Goal: Book appointment/travel/reservation

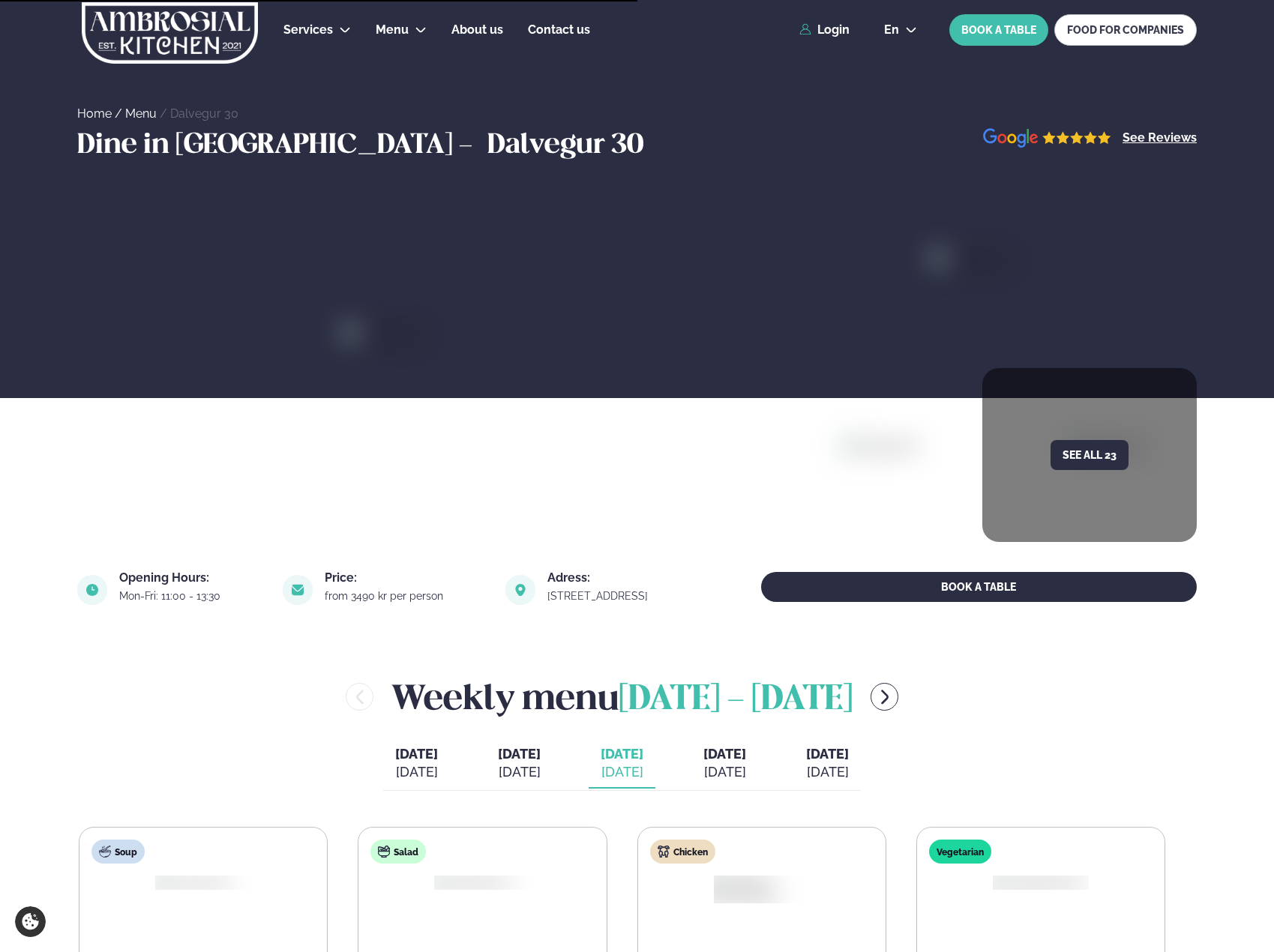
scroll to position [300, 0]
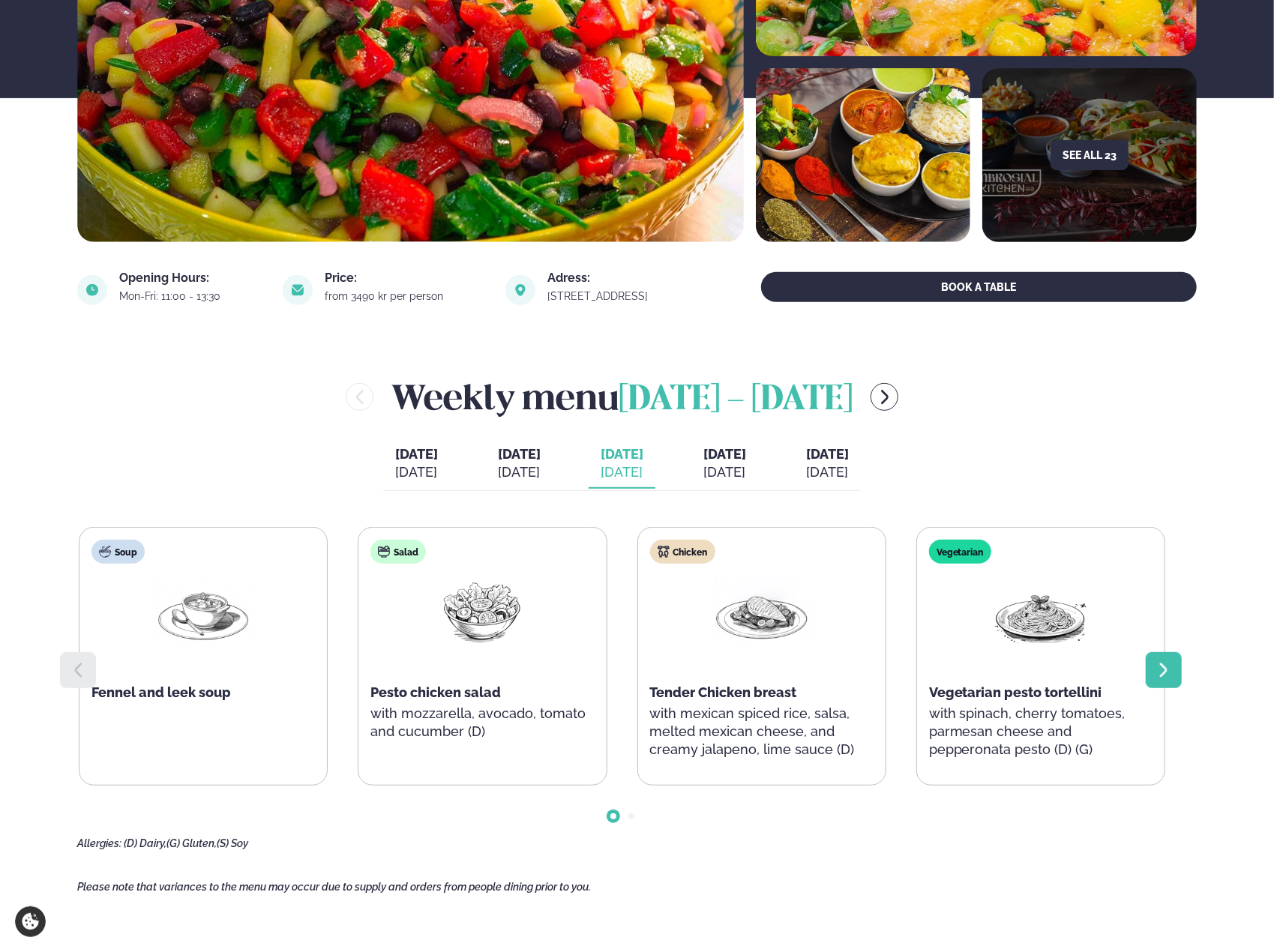
click at [1178, 655] on div at bounding box center [1163, 670] width 36 height 36
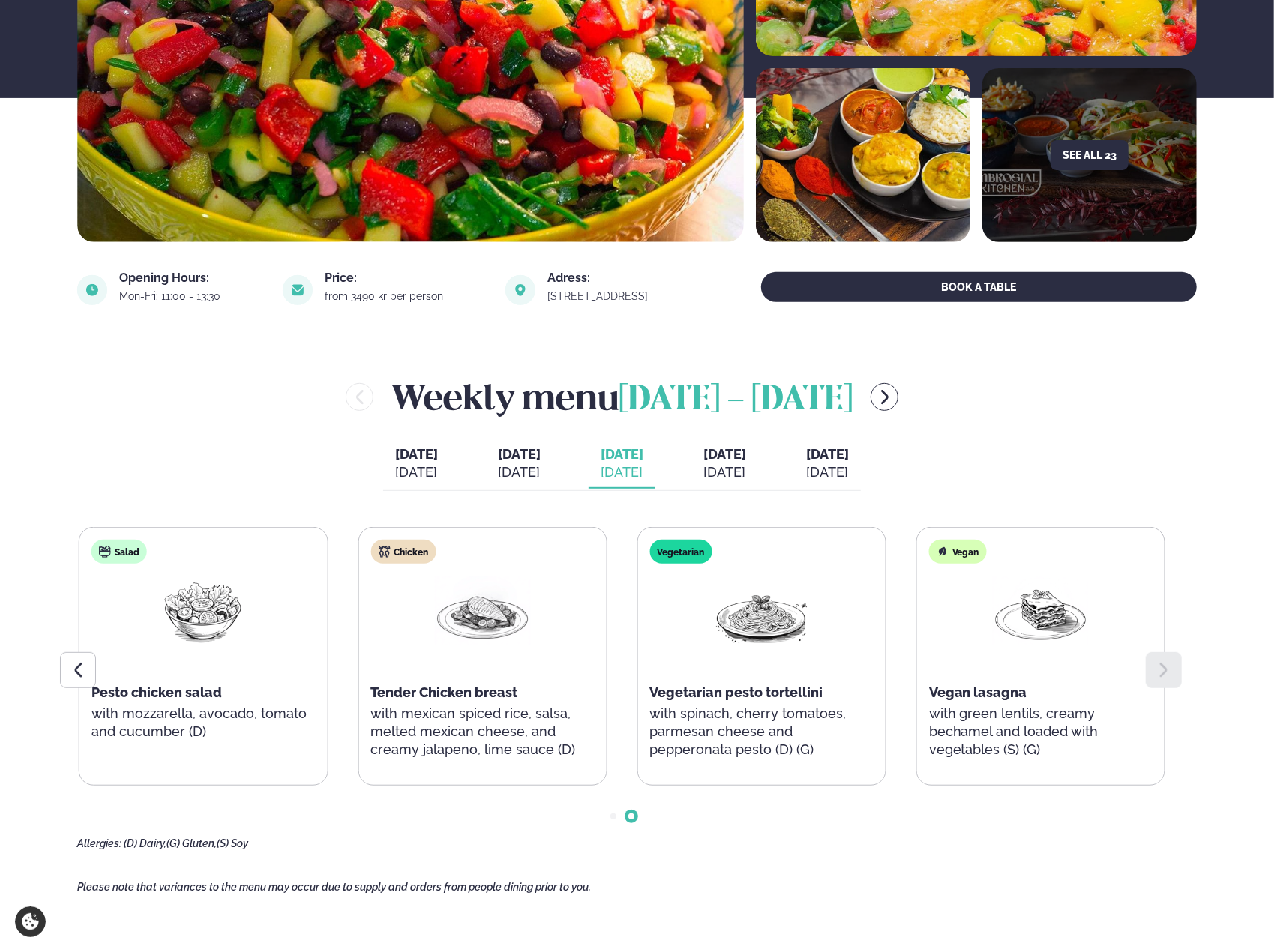
click at [737, 474] on div "[DATE]" at bounding box center [724, 472] width 43 height 18
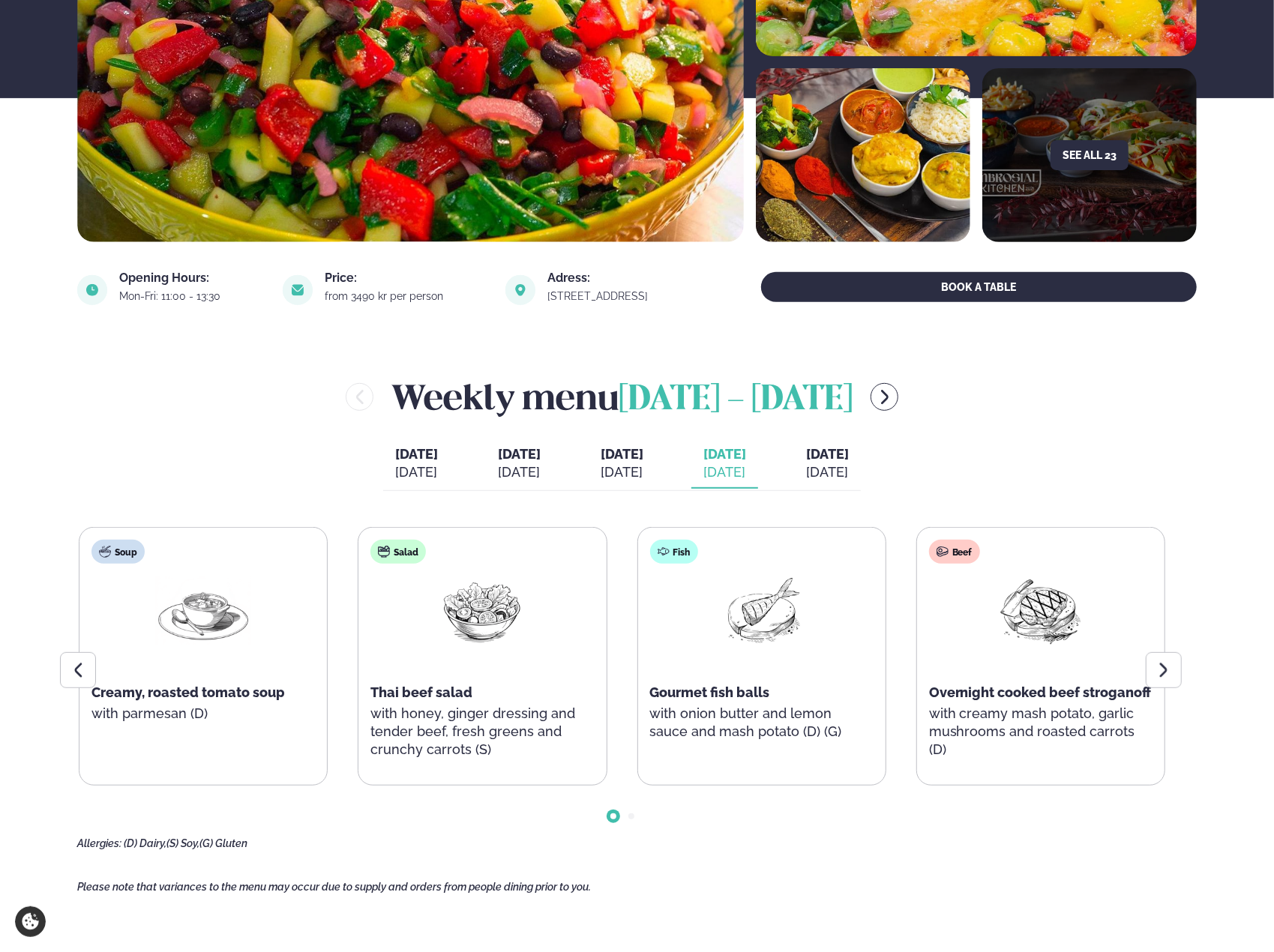
click at [844, 472] on div "[DATE]" at bounding box center [827, 472] width 43 height 18
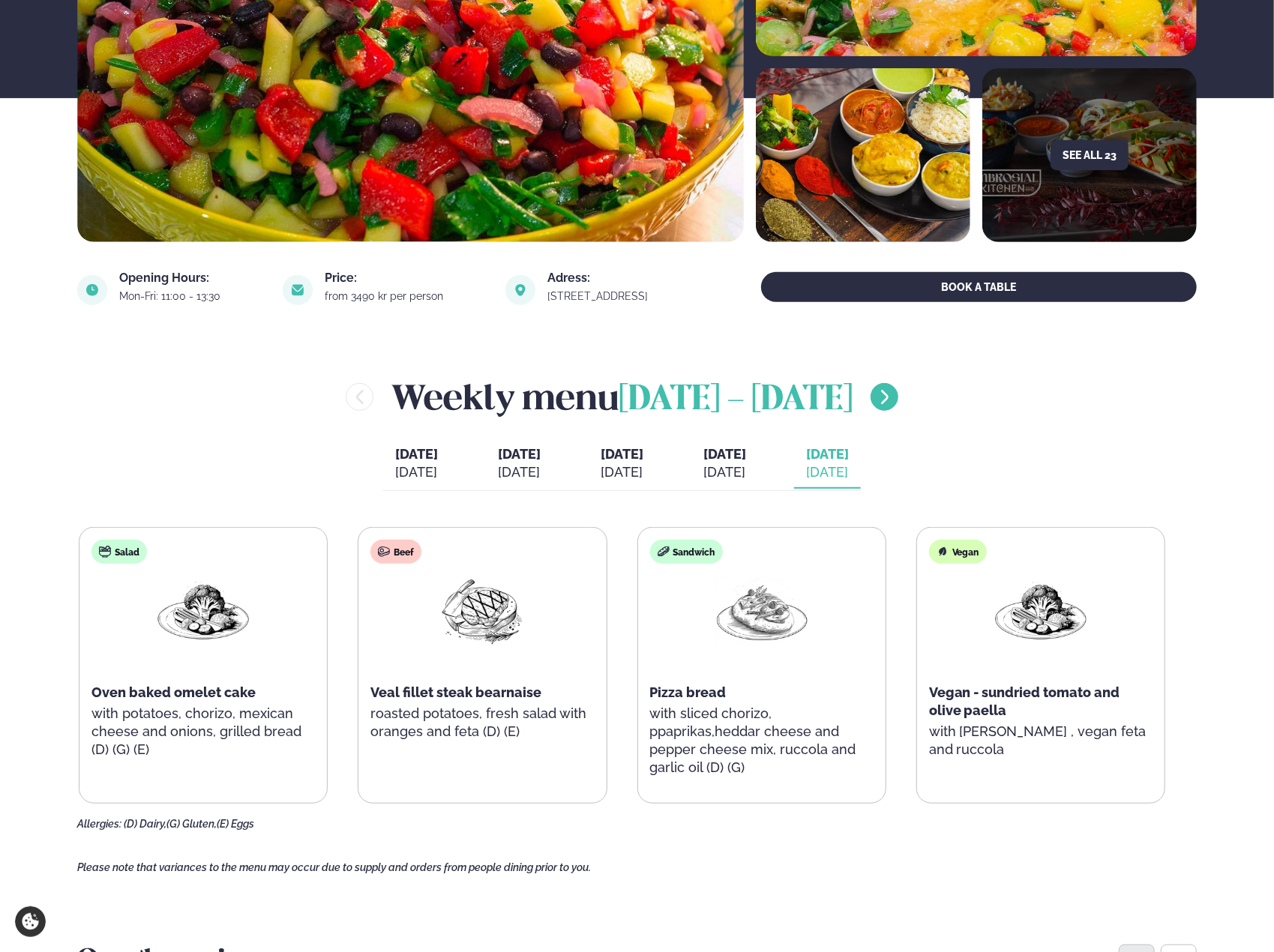
click at [876, 398] on icon "menu-btn-right" at bounding box center [885, 397] width 18 height 18
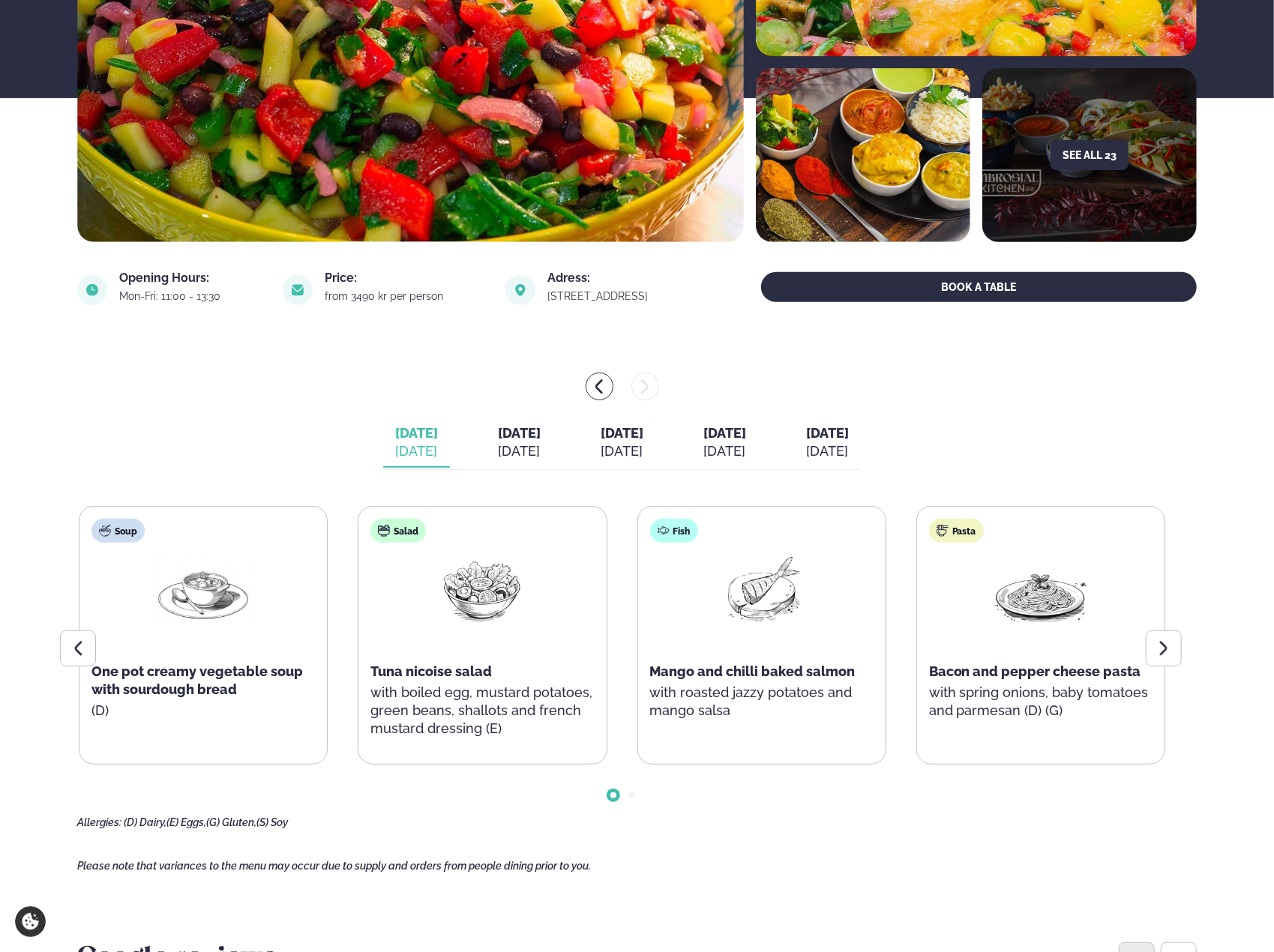
click at [503, 448] on div "[DATE]" at bounding box center [519, 452] width 43 height 18
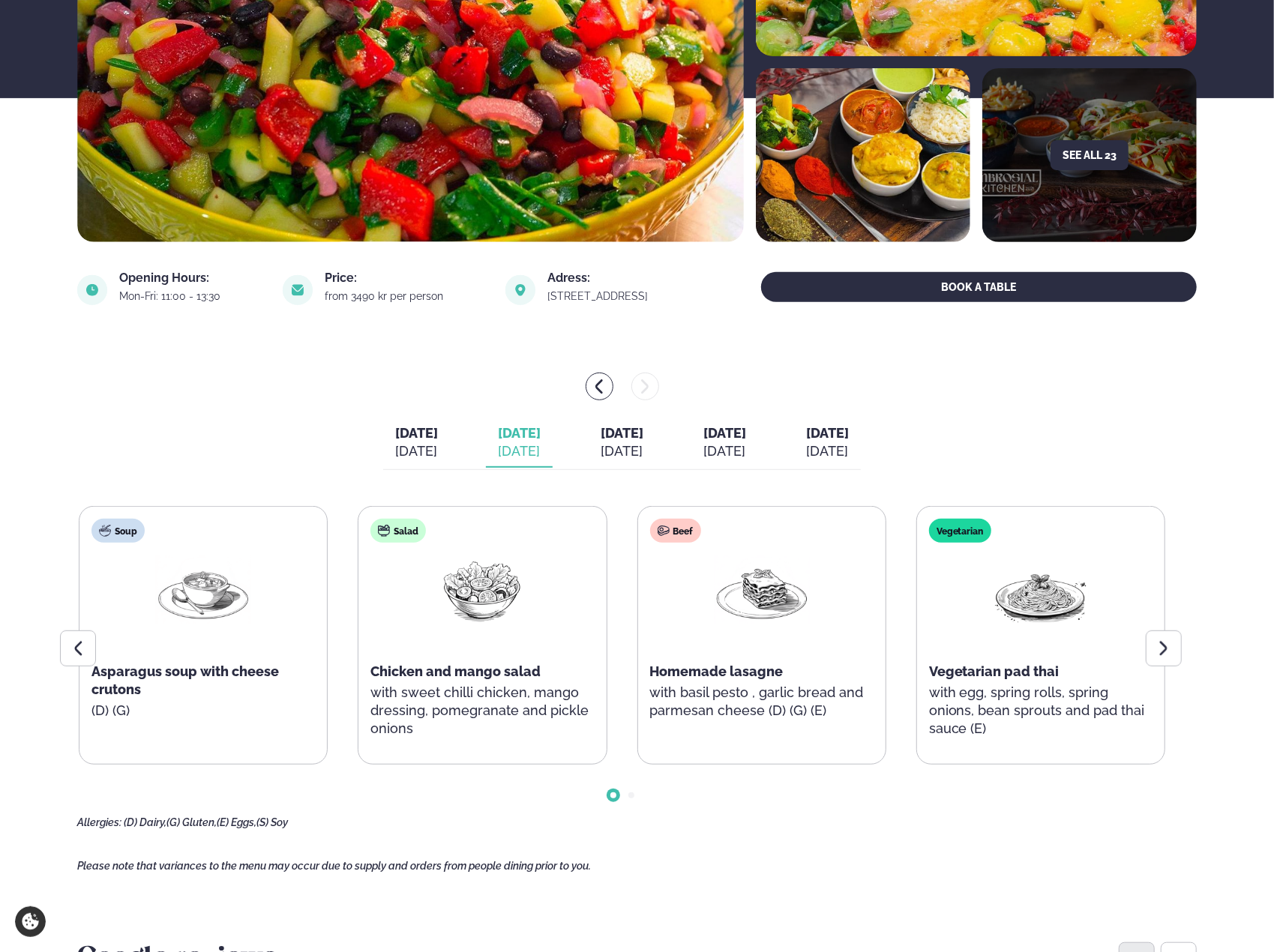
click at [618, 448] on div "[DATE]" at bounding box center [622, 452] width 43 height 18
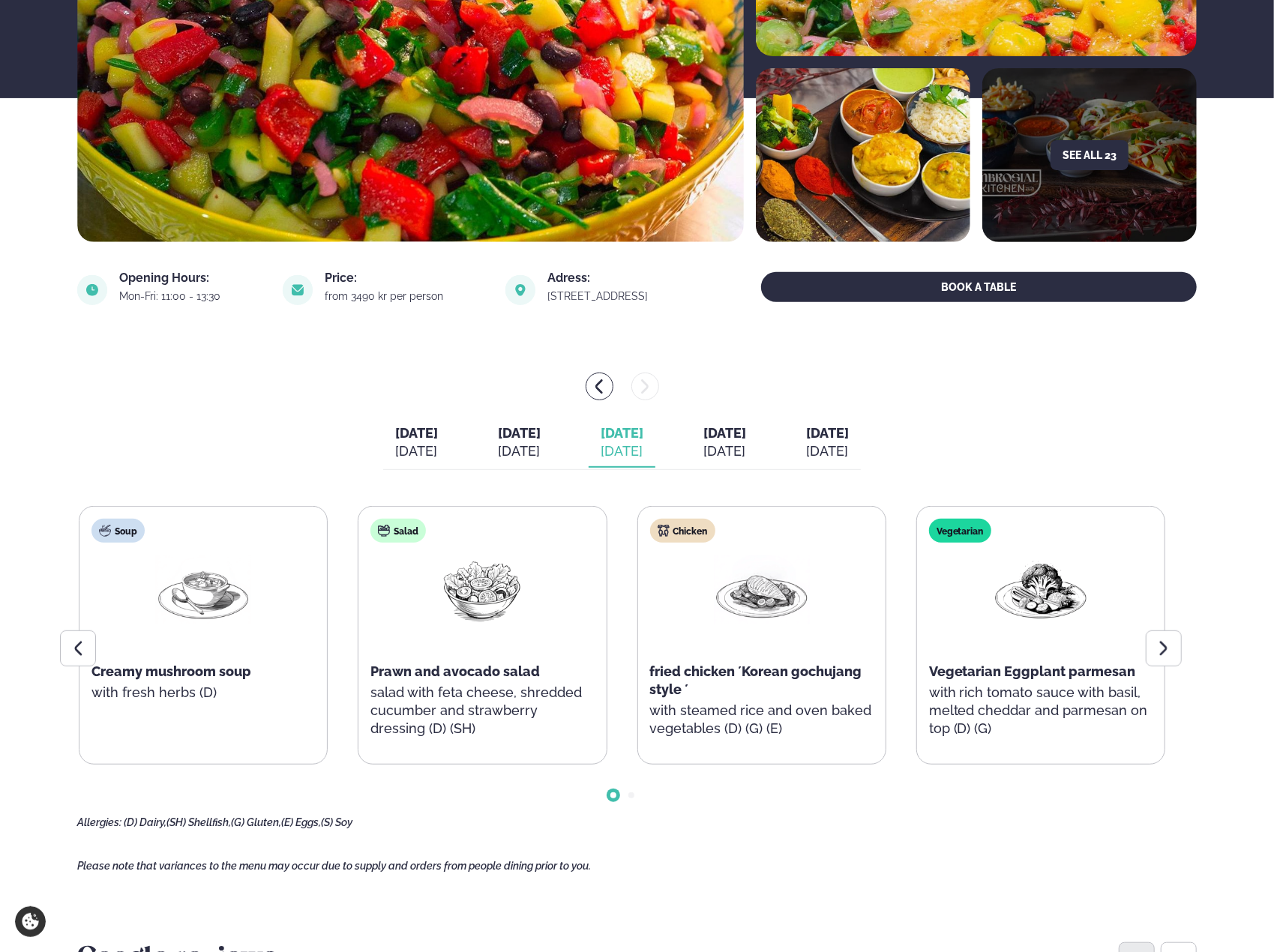
click at [746, 443] on div "[DATE]" at bounding box center [724, 452] width 43 height 18
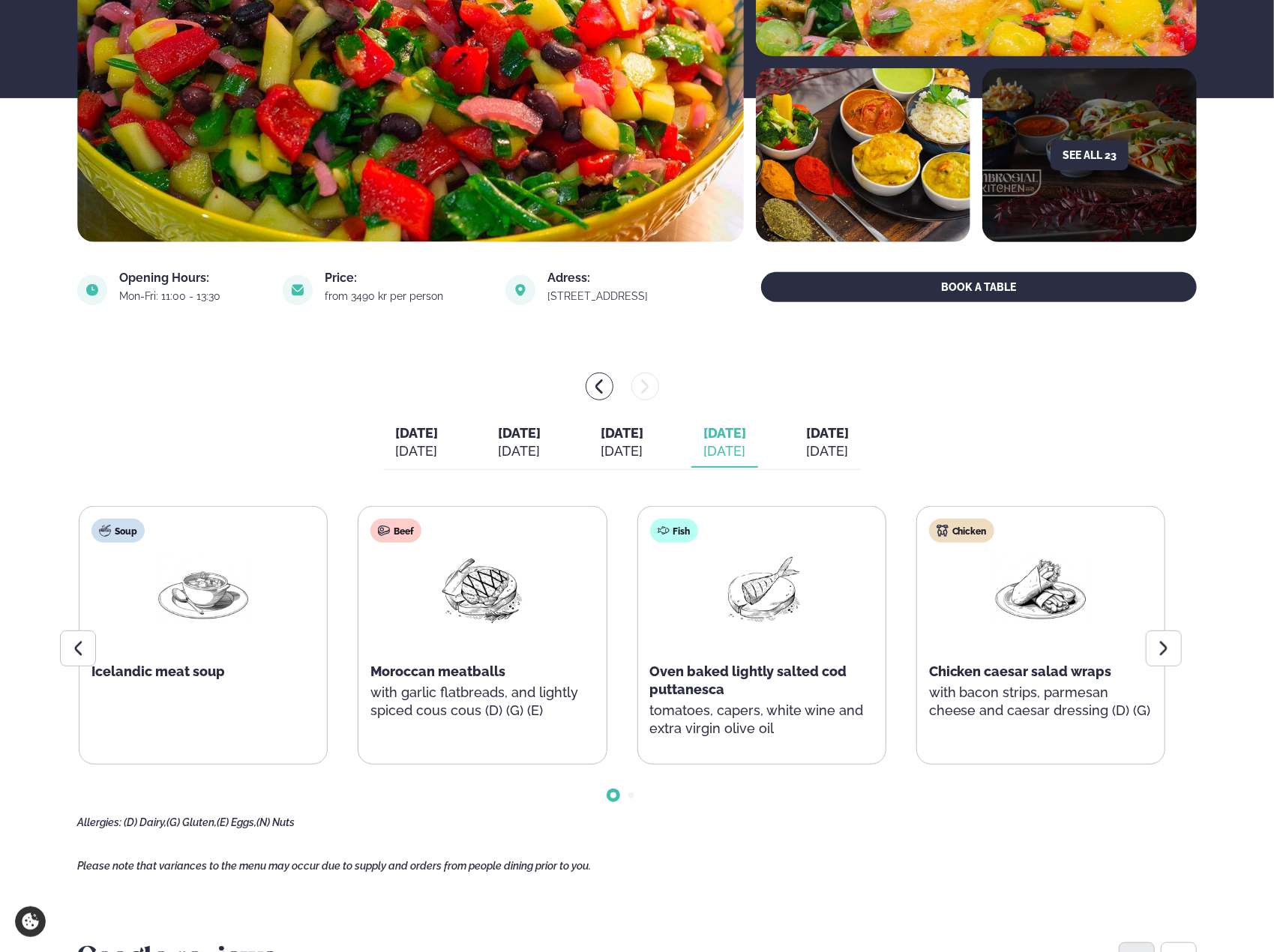
click at [601, 436] on span "[DATE]" at bounding box center [622, 432] width 43 height 15
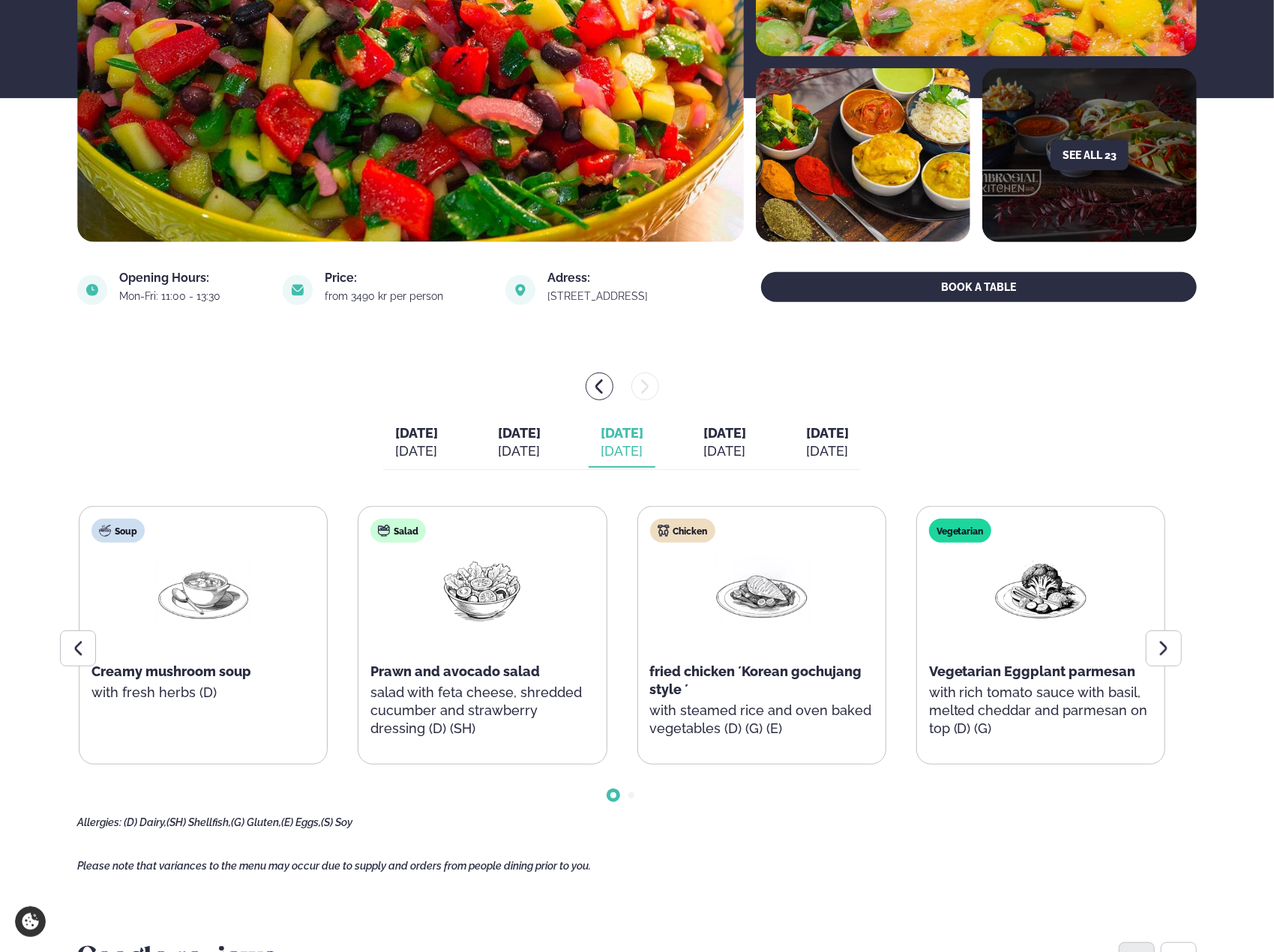
click at [987, 351] on main "Home / Menu / Dalvegur 30 Dine in [GEOGRAPHIC_DATA] - [GEOGRAPHIC_DATA] 30 See …" at bounding box center [637, 940] width 1209 height 2480
click at [1015, 443] on div "[DATE] [DATE] [DATE] [DATE] [DATE] [DATE] [DATE] [DATE] [DATE] [DATE] Soup Crea…" at bounding box center [636, 601] width 1119 height 457
